Goal: Check status: Check status

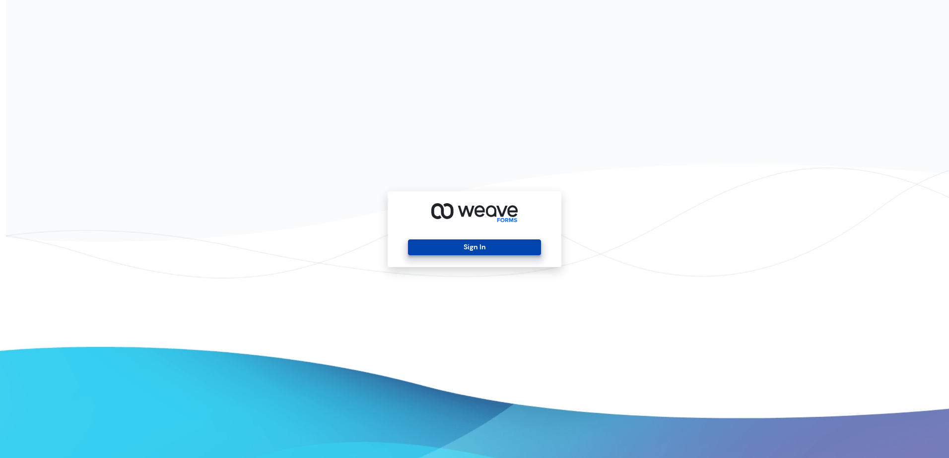
click at [479, 240] on button "Sign In" at bounding box center [474, 248] width 132 height 16
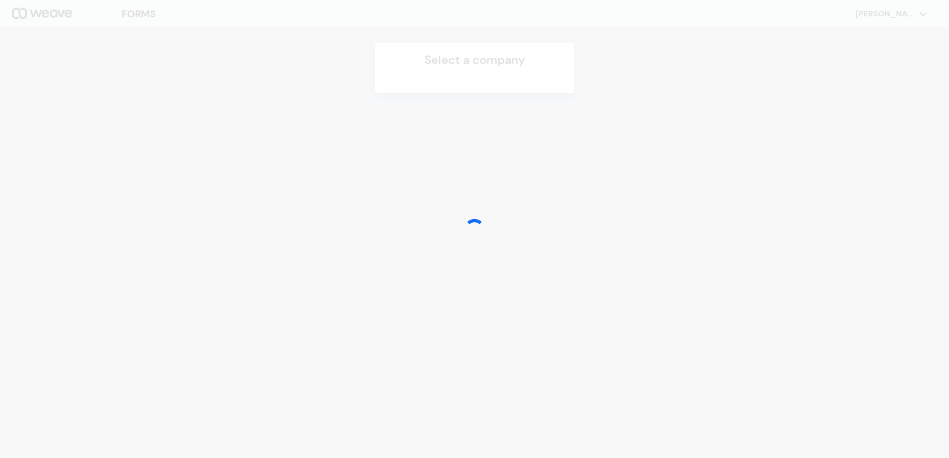
click at [444, 67] on div at bounding box center [474, 229] width 949 height 458
click at [138, 14] on div at bounding box center [474, 229] width 949 height 458
click at [933, 18] on div at bounding box center [474, 229] width 949 height 458
click at [923, 10] on div at bounding box center [474, 229] width 949 height 458
